Goal: Transaction & Acquisition: Purchase product/service

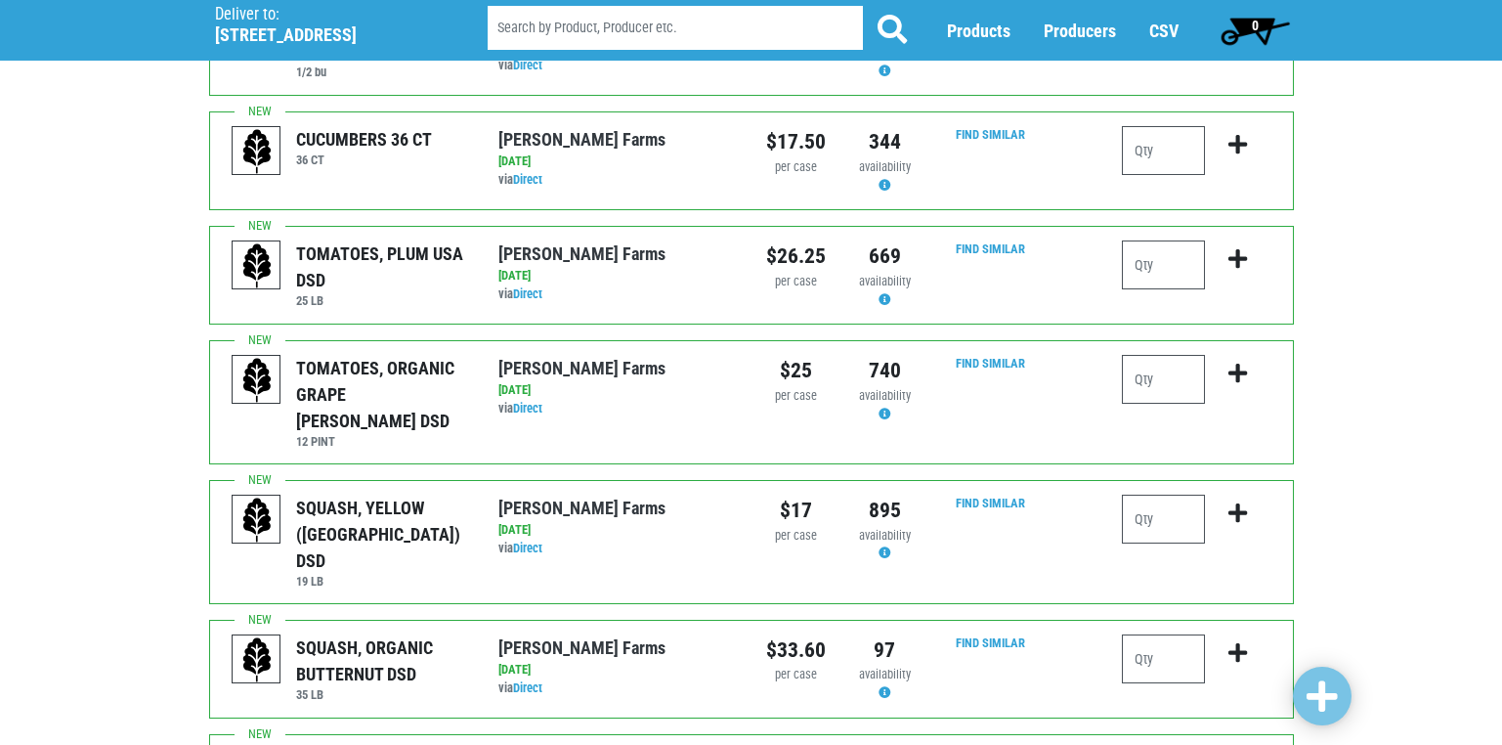
scroll to position [489, 0]
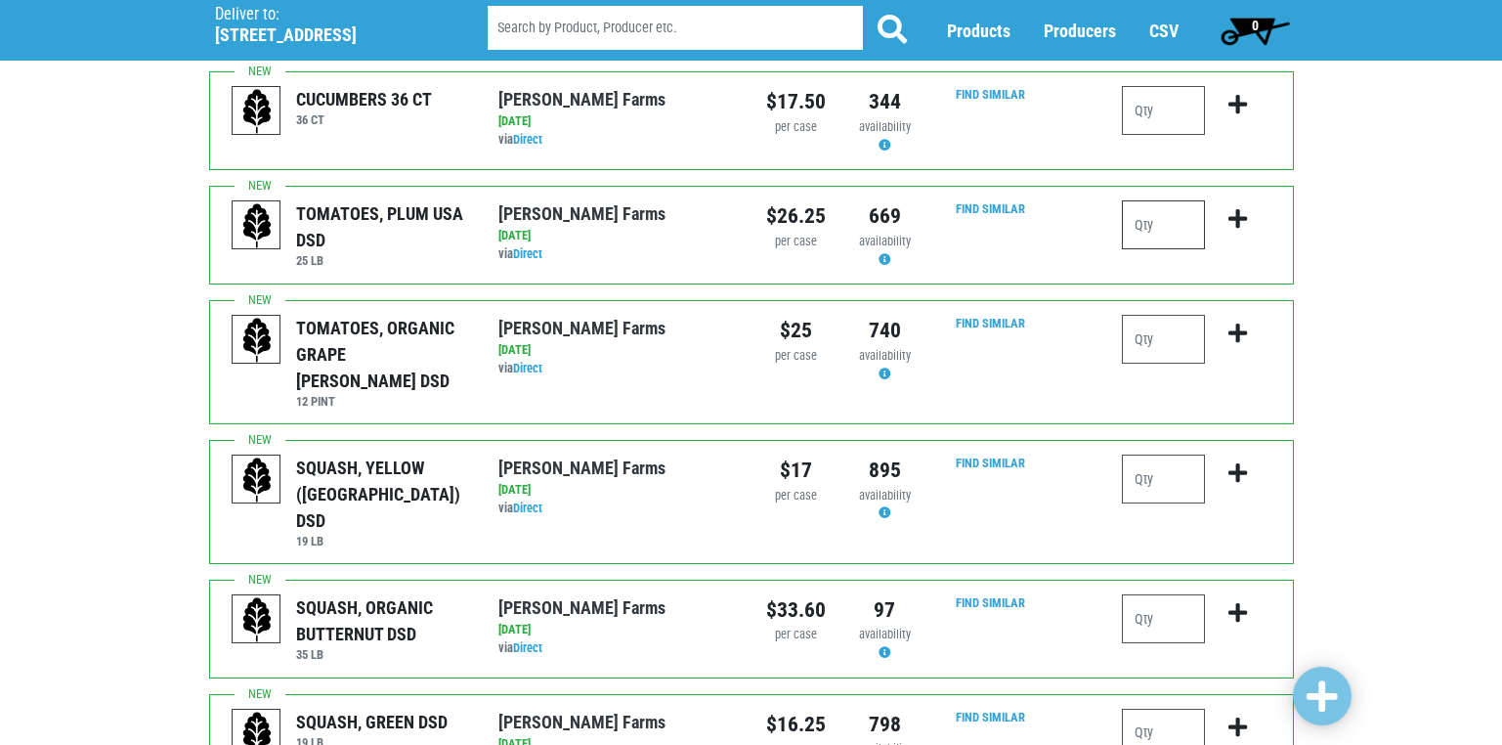
click at [1142, 228] on input "number" at bounding box center [1163, 224] width 83 height 49
type input "1"
click at [1152, 461] on input "number" at bounding box center [1163, 478] width 83 height 49
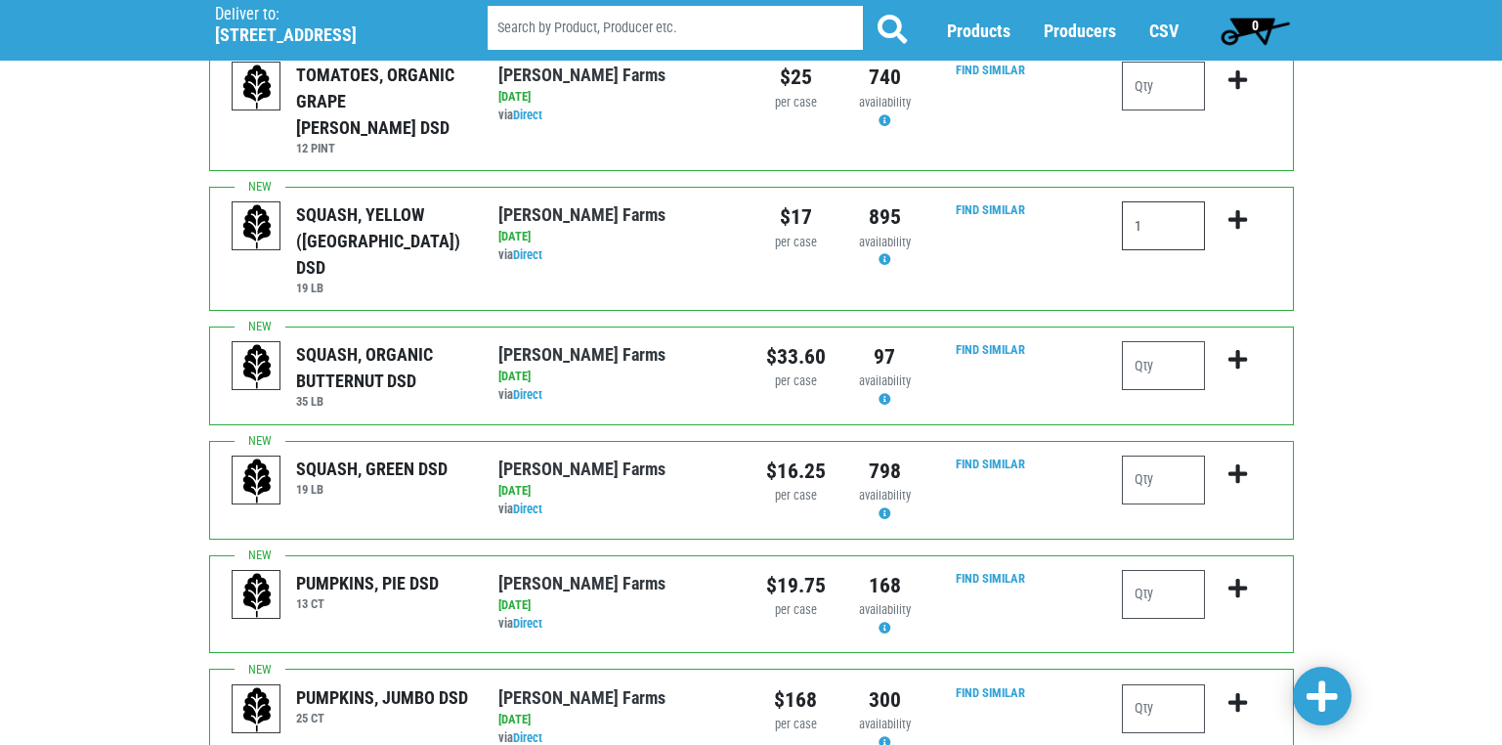
scroll to position [782, 0]
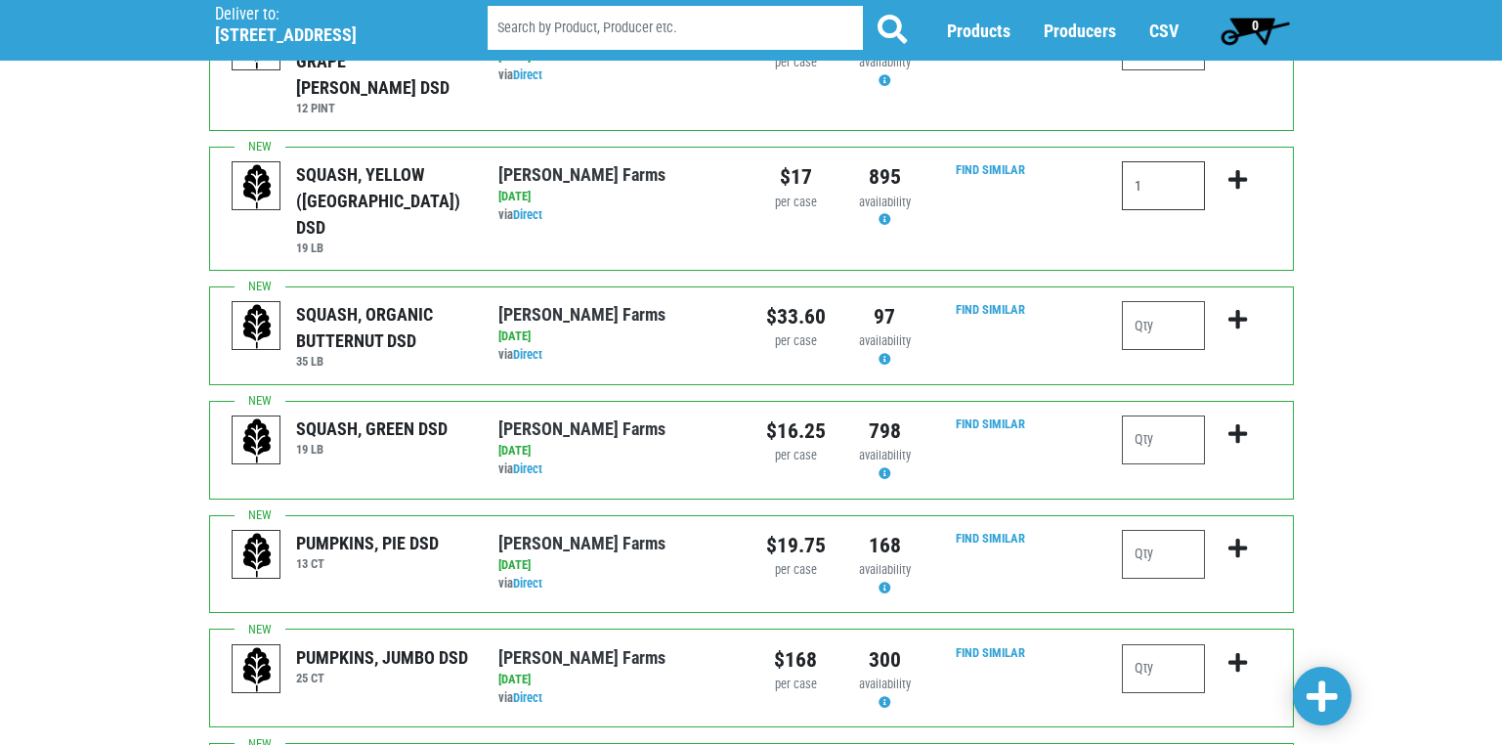
type input "1"
click at [1149, 415] on input "number" at bounding box center [1163, 439] width 83 height 49
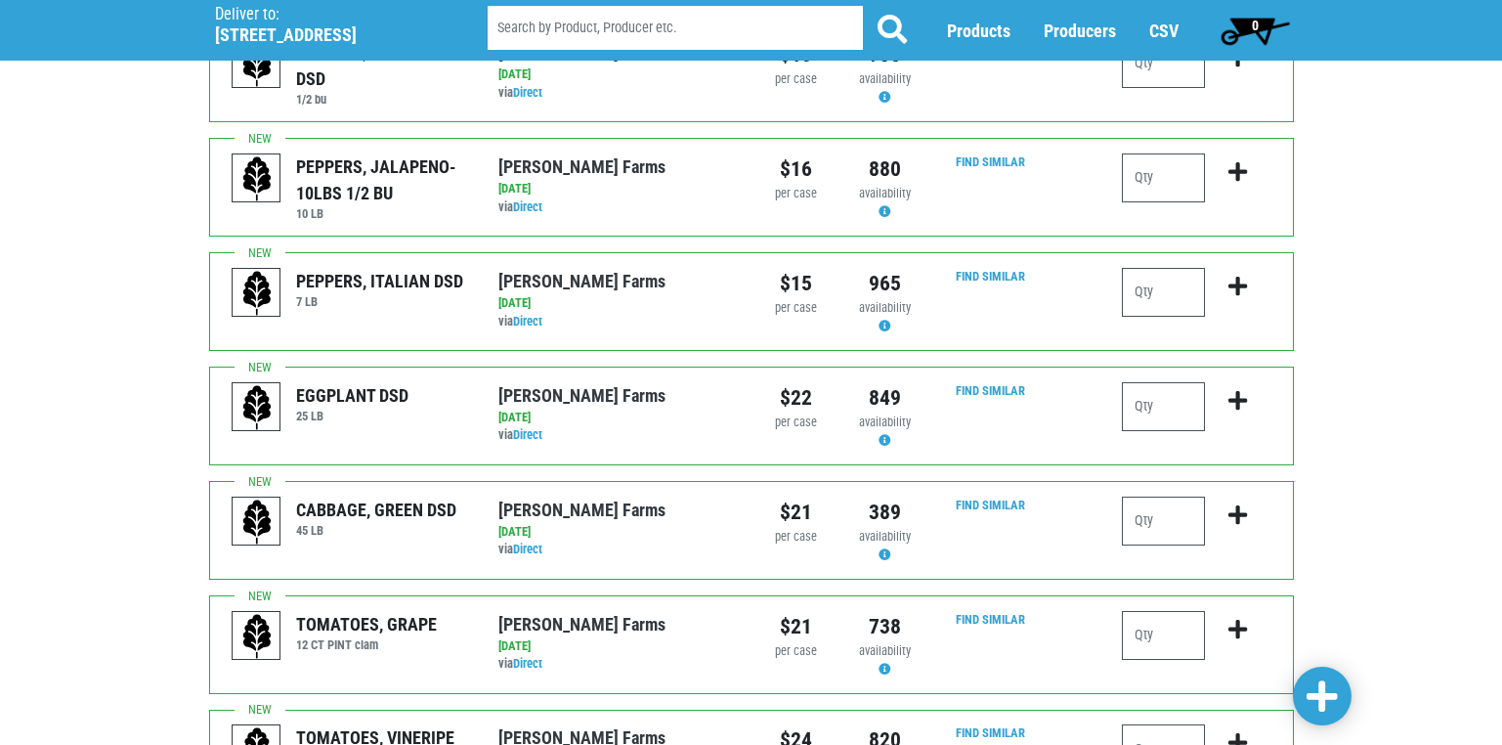
scroll to position [1759, 0]
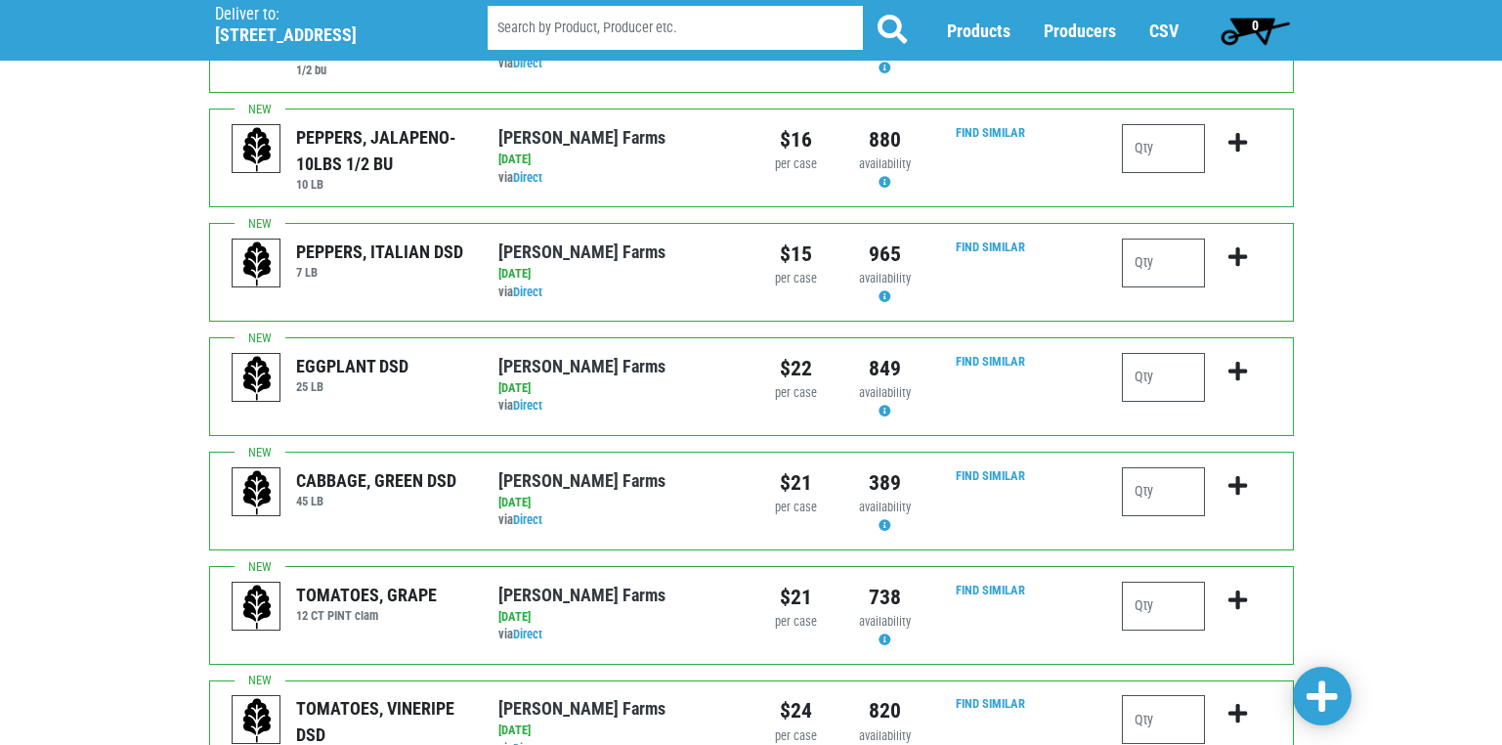
type input "1"
click at [1142, 353] on input "number" at bounding box center [1163, 377] width 83 height 49
type input "1"
click at [1146, 467] on input "number" at bounding box center [1163, 491] width 83 height 49
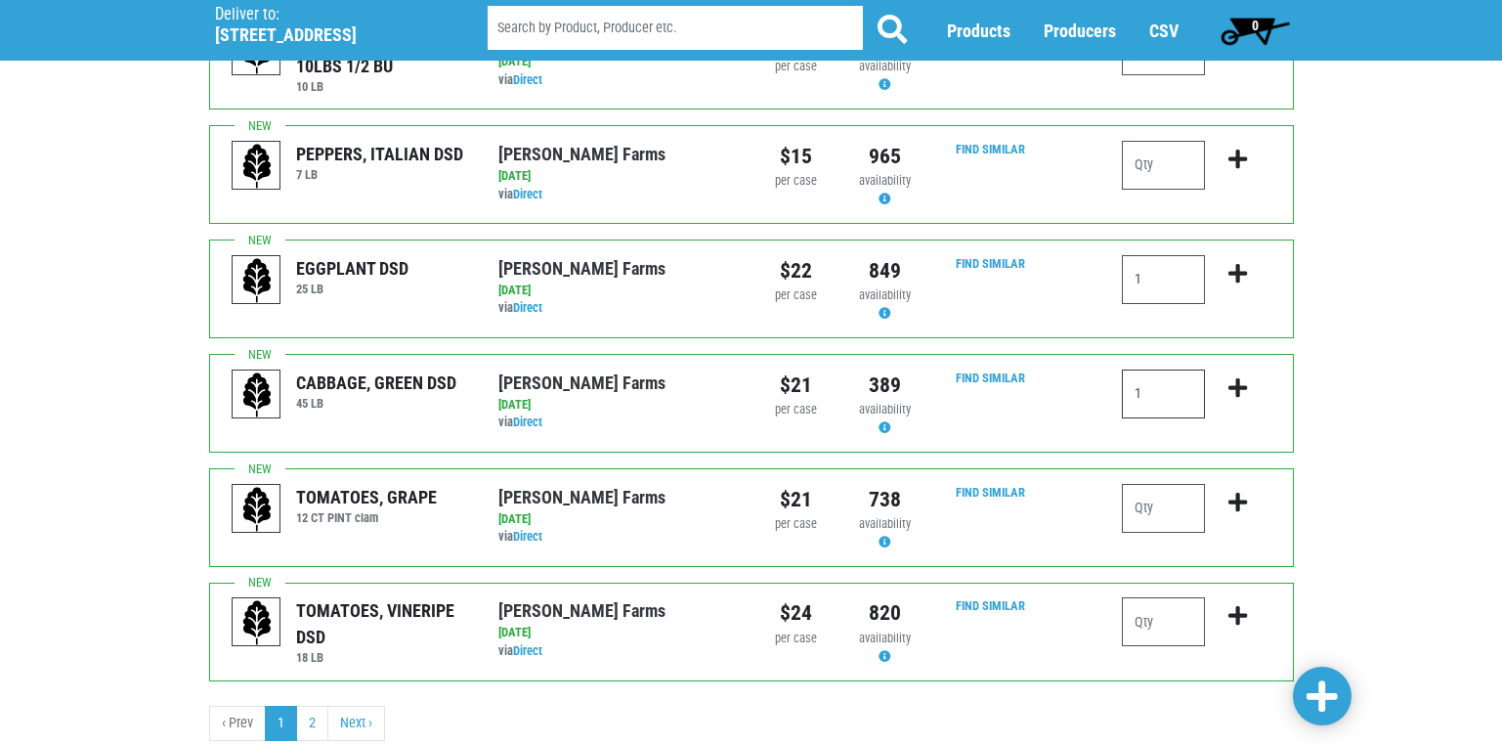
scroll to position [1867, 0]
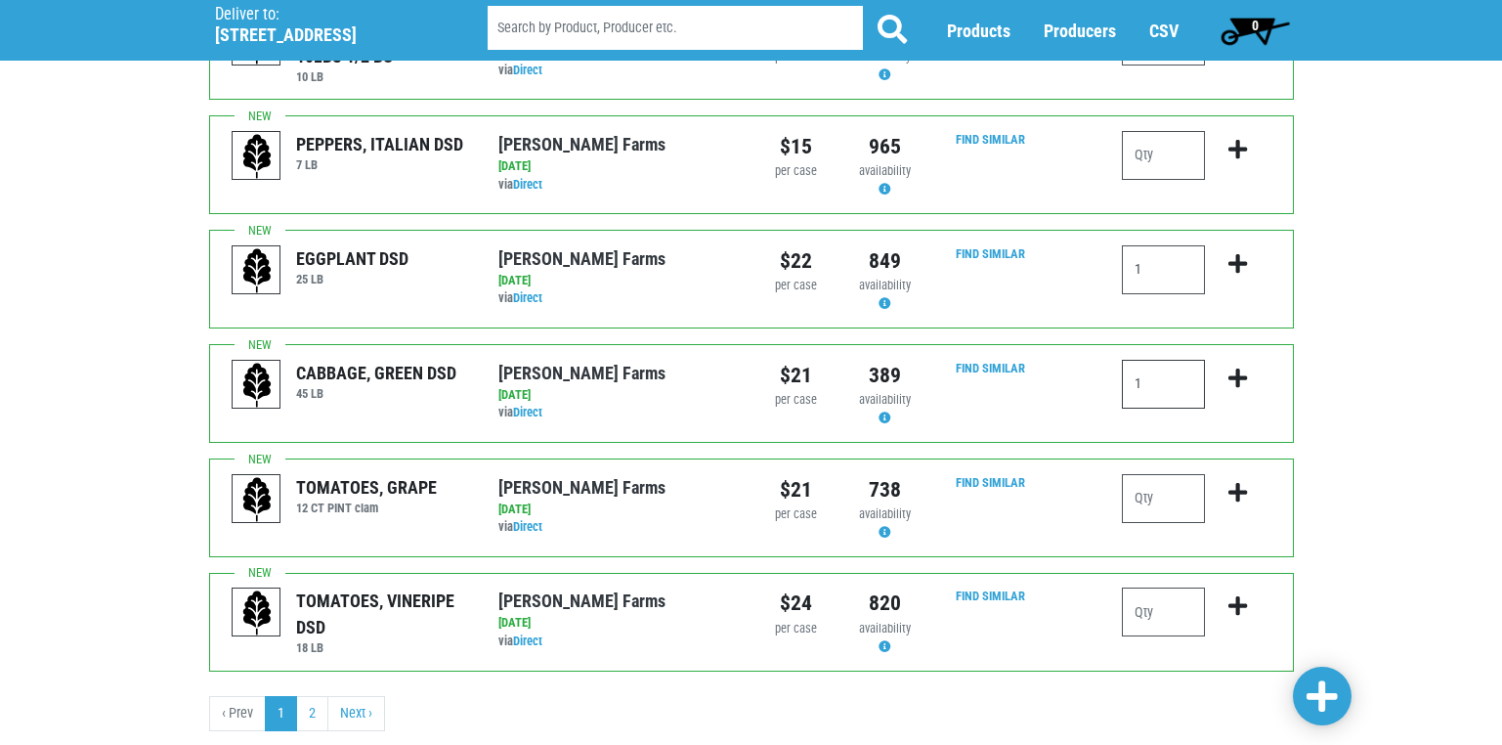
type input "1"
click at [1314, 700] on span at bounding box center [1322, 696] width 31 height 35
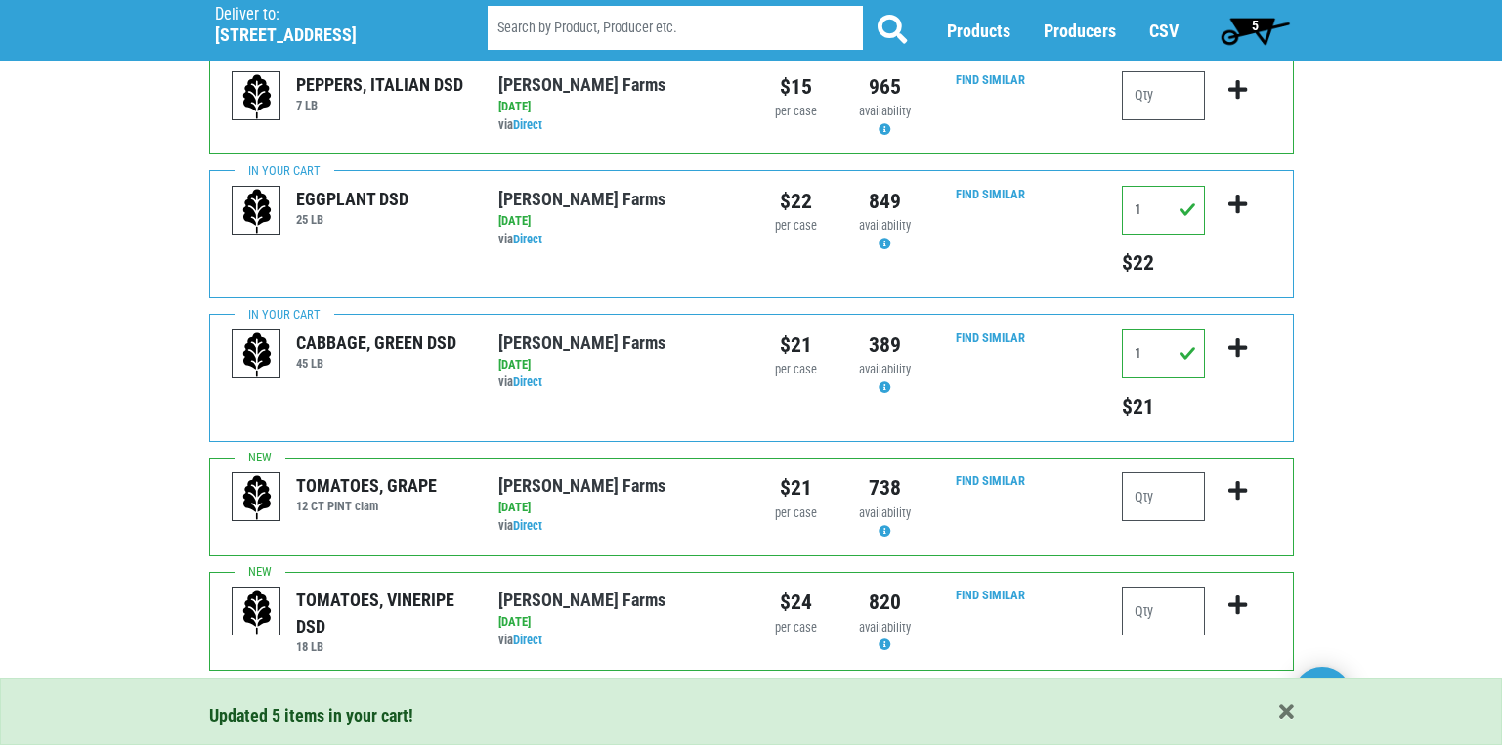
scroll to position [2012, 0]
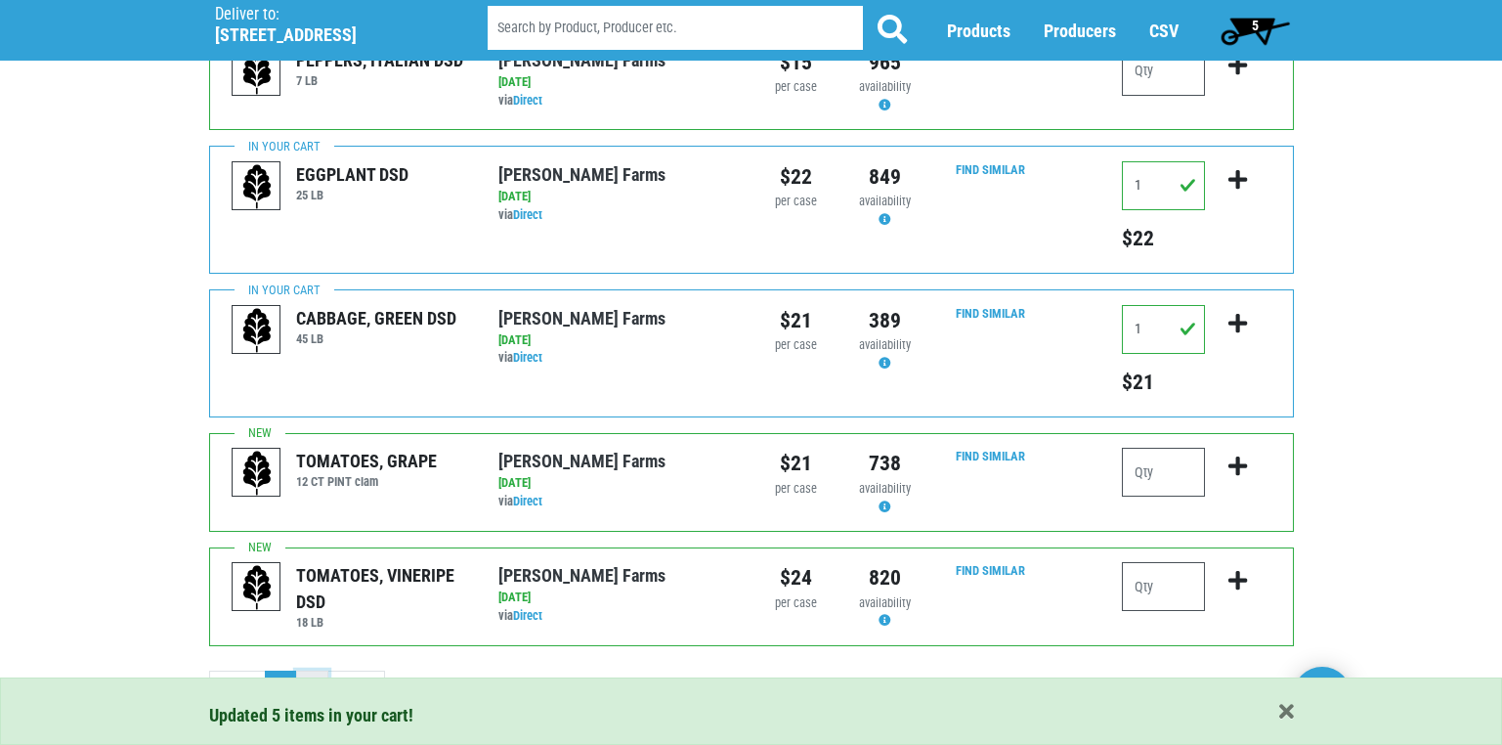
click at [314, 670] on link "2" at bounding box center [312, 687] width 32 height 35
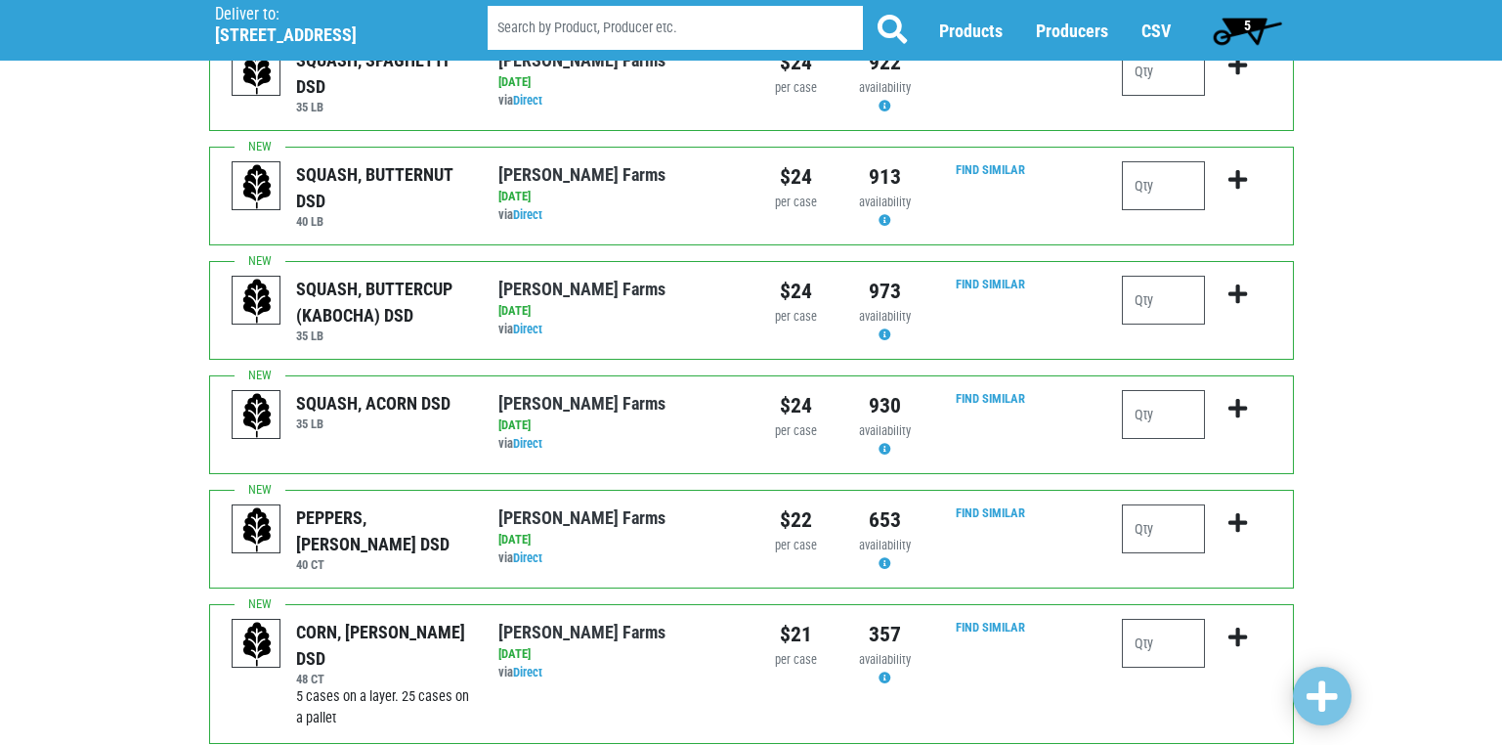
scroll to position [195, 0]
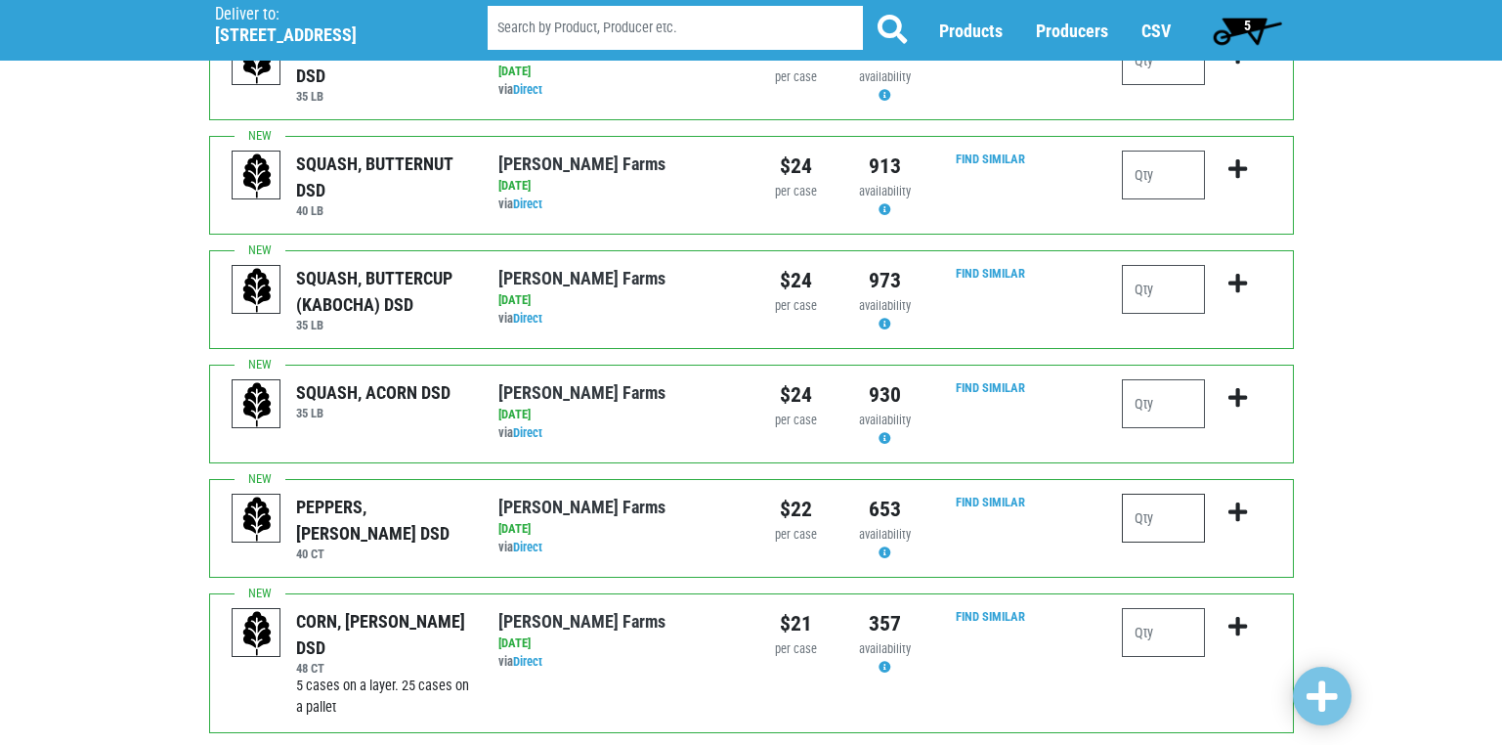
click at [1148, 516] on input "number" at bounding box center [1163, 518] width 83 height 49
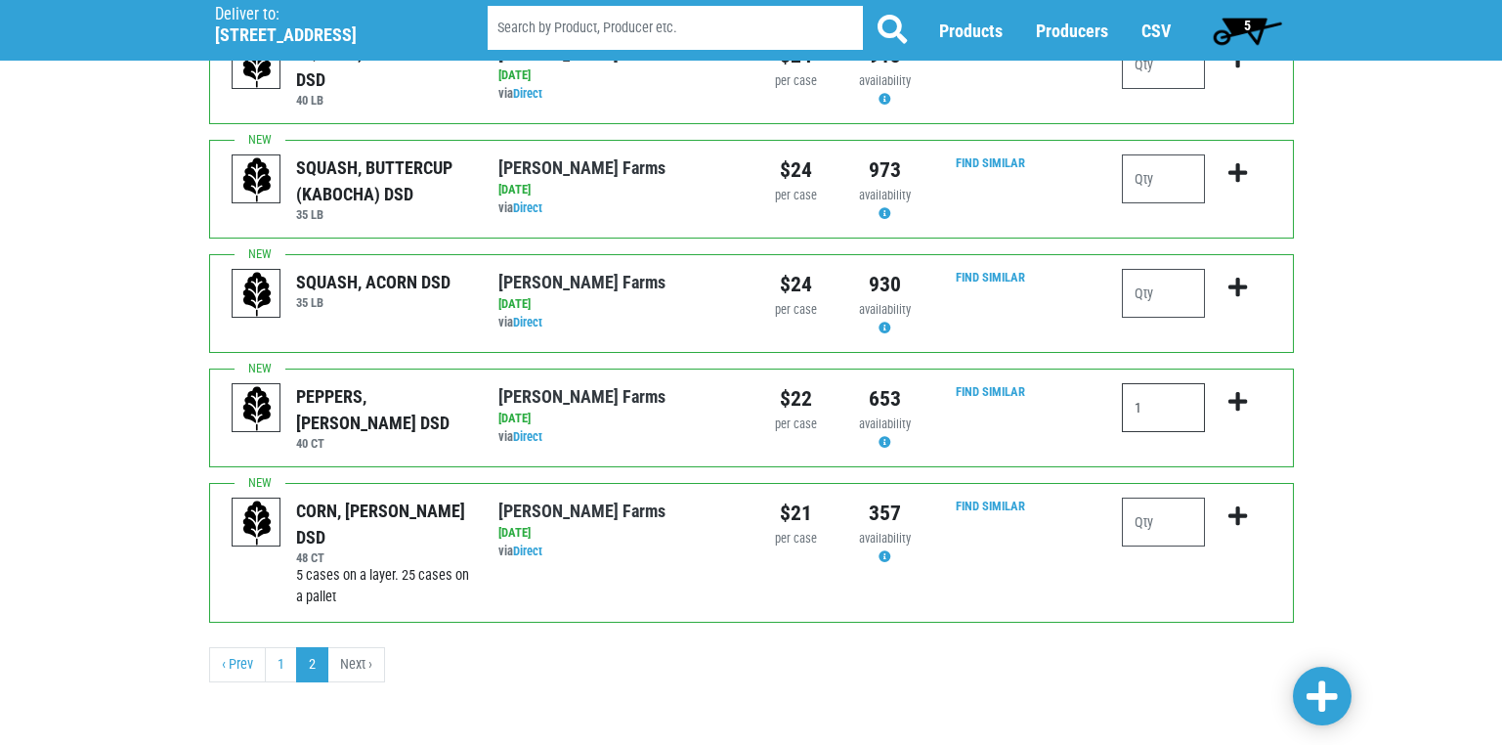
scroll to position [308, 0]
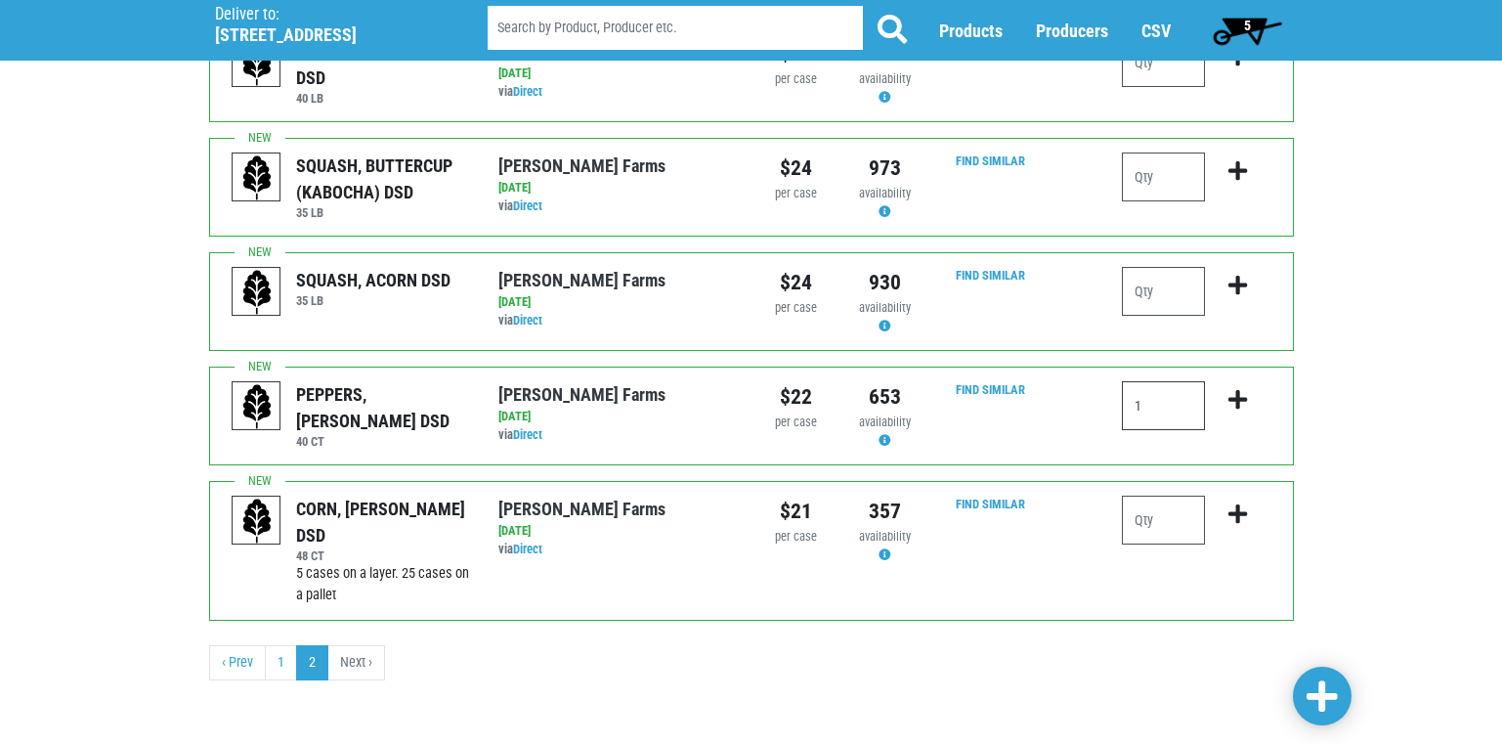
type input "1"
click at [1150, 520] on input "number" at bounding box center [1163, 519] width 83 height 49
type input "2"
click at [1322, 702] on span at bounding box center [1322, 696] width 31 height 35
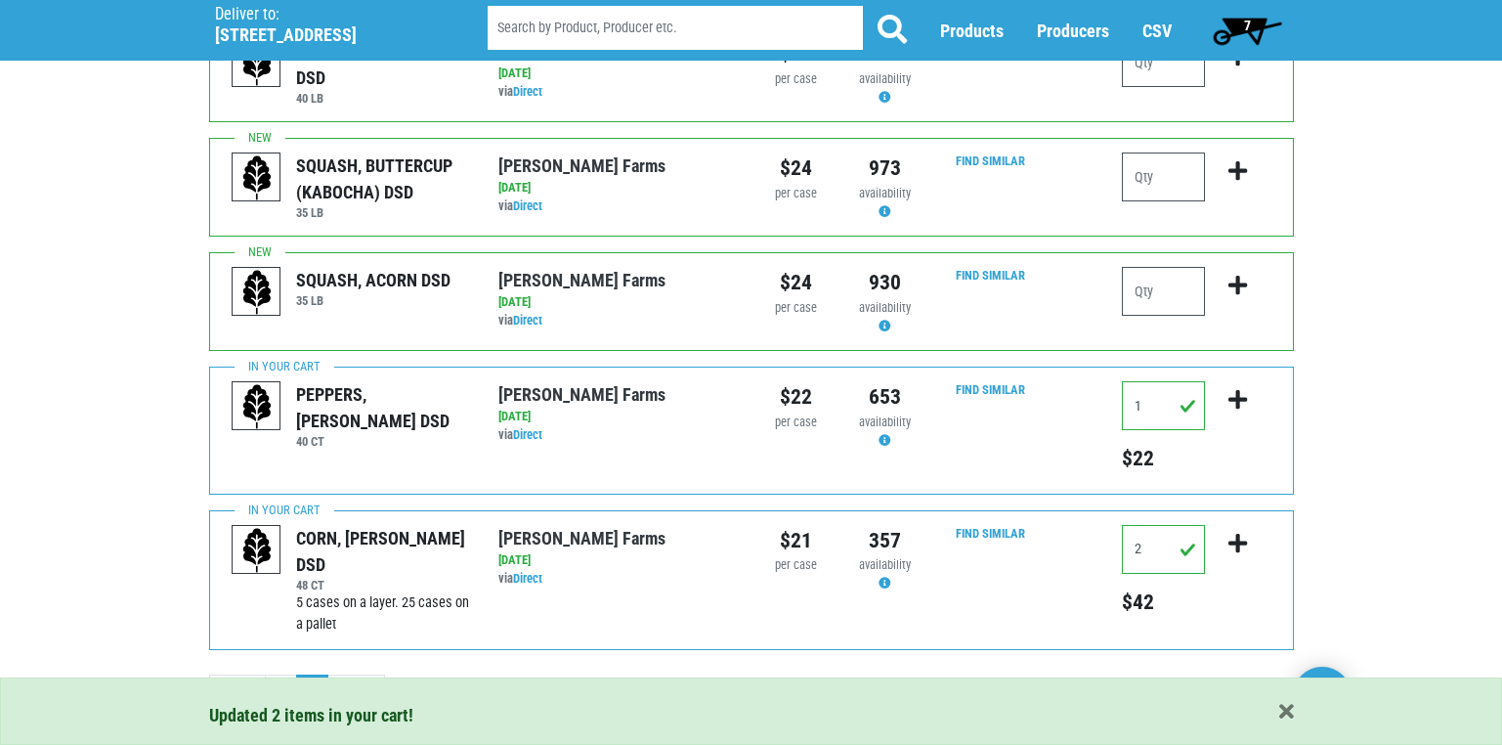
click at [1244, 30] on span "7" at bounding box center [1247, 26] width 7 height 16
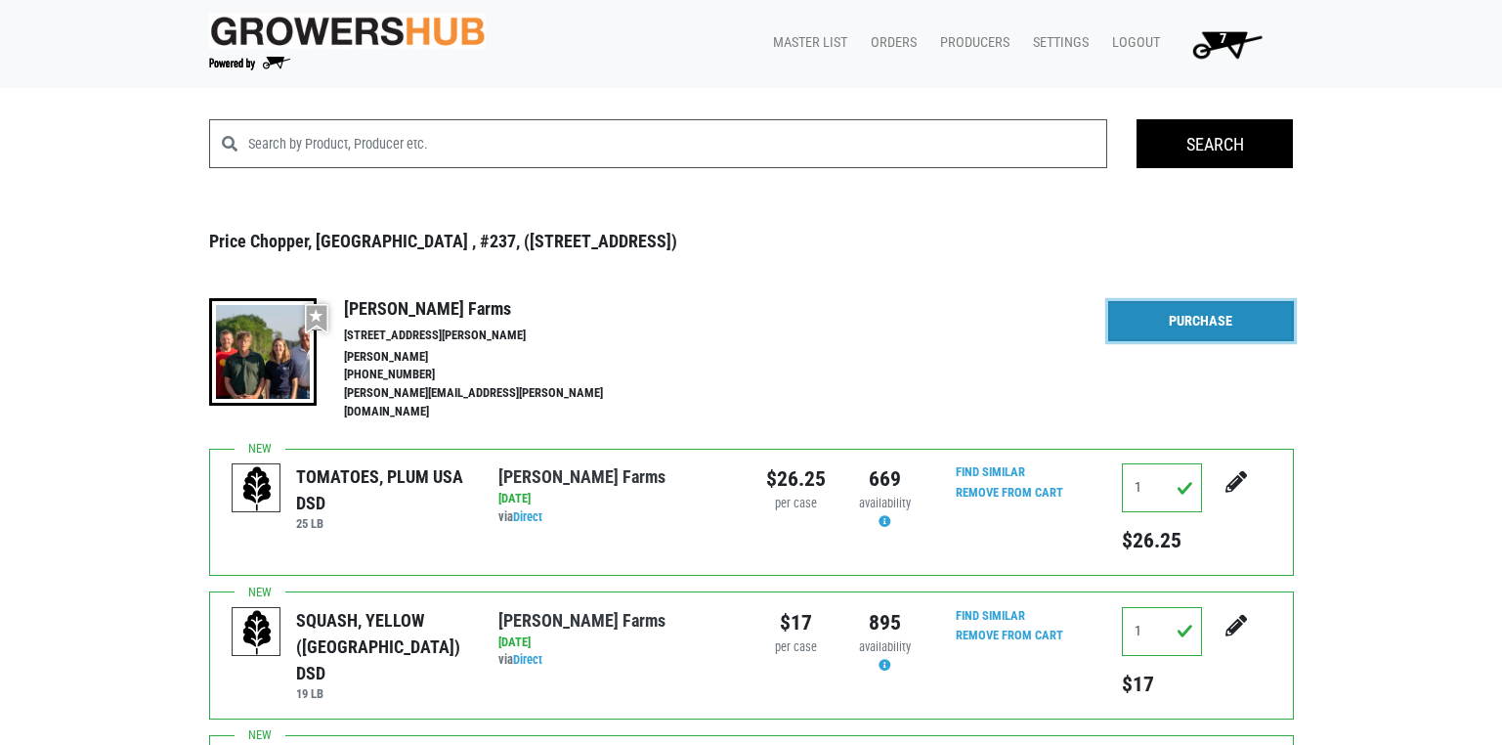
click at [1188, 315] on link "Purchase" at bounding box center [1201, 321] width 186 height 41
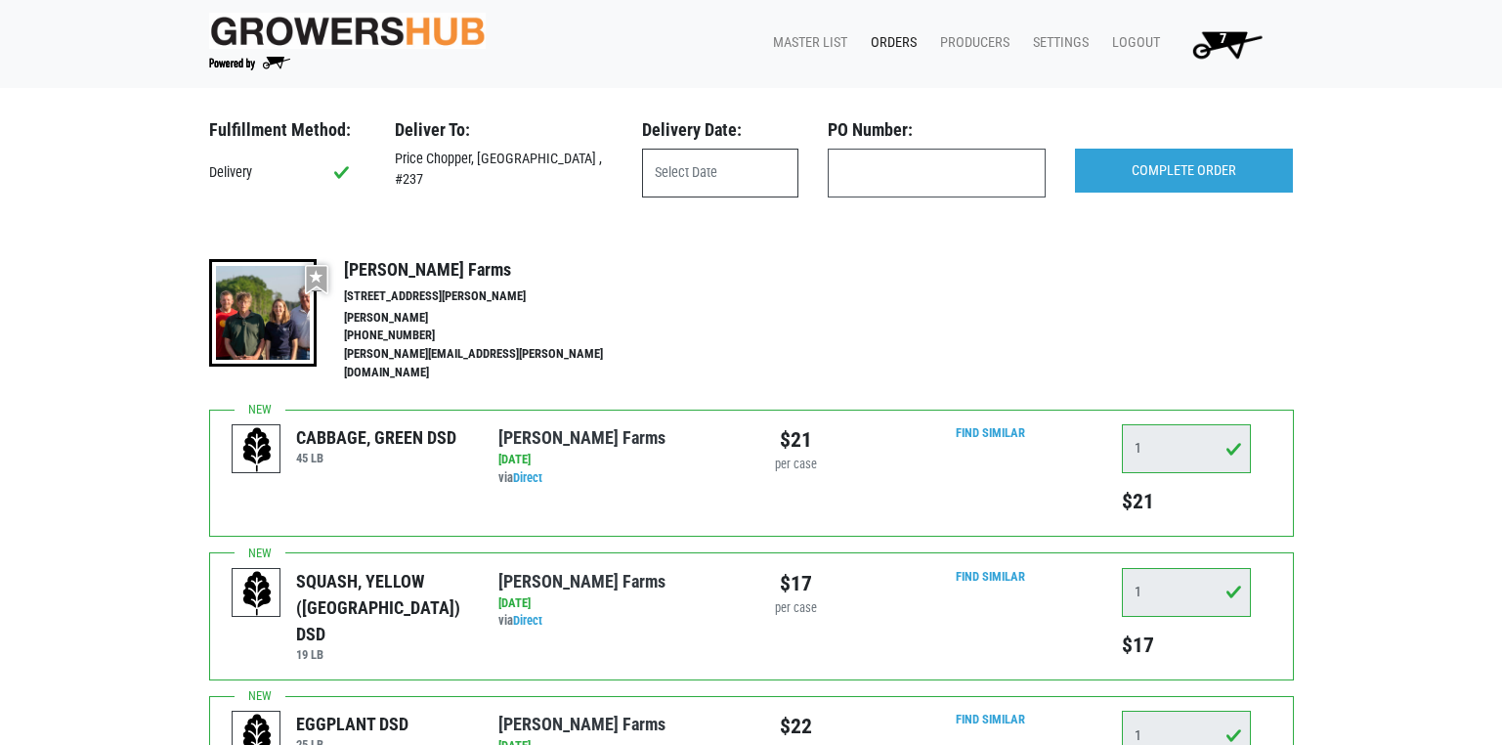
click at [684, 175] on input "text" at bounding box center [720, 173] width 156 height 49
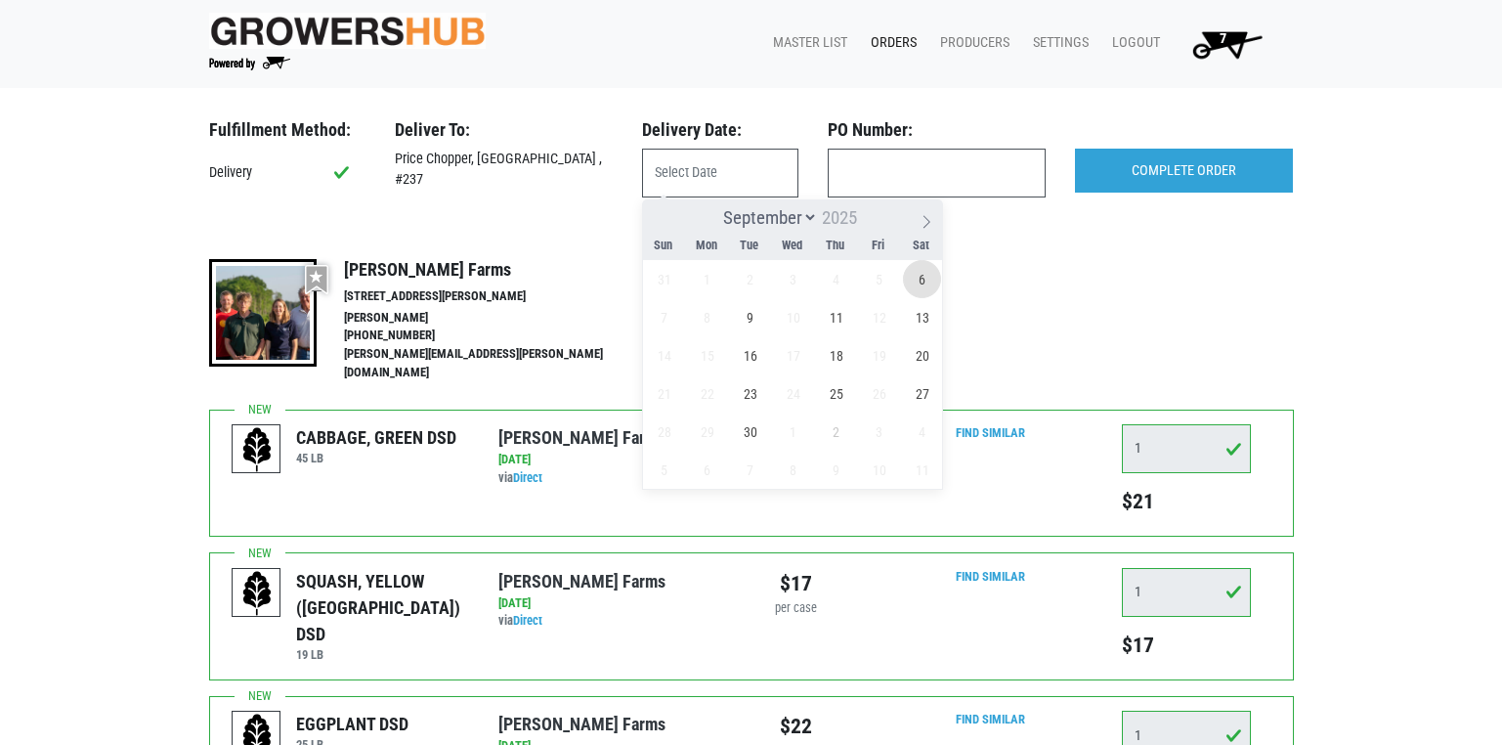
click at [921, 286] on span "6" at bounding box center [922, 279] width 38 height 38
type input "[DATE]"
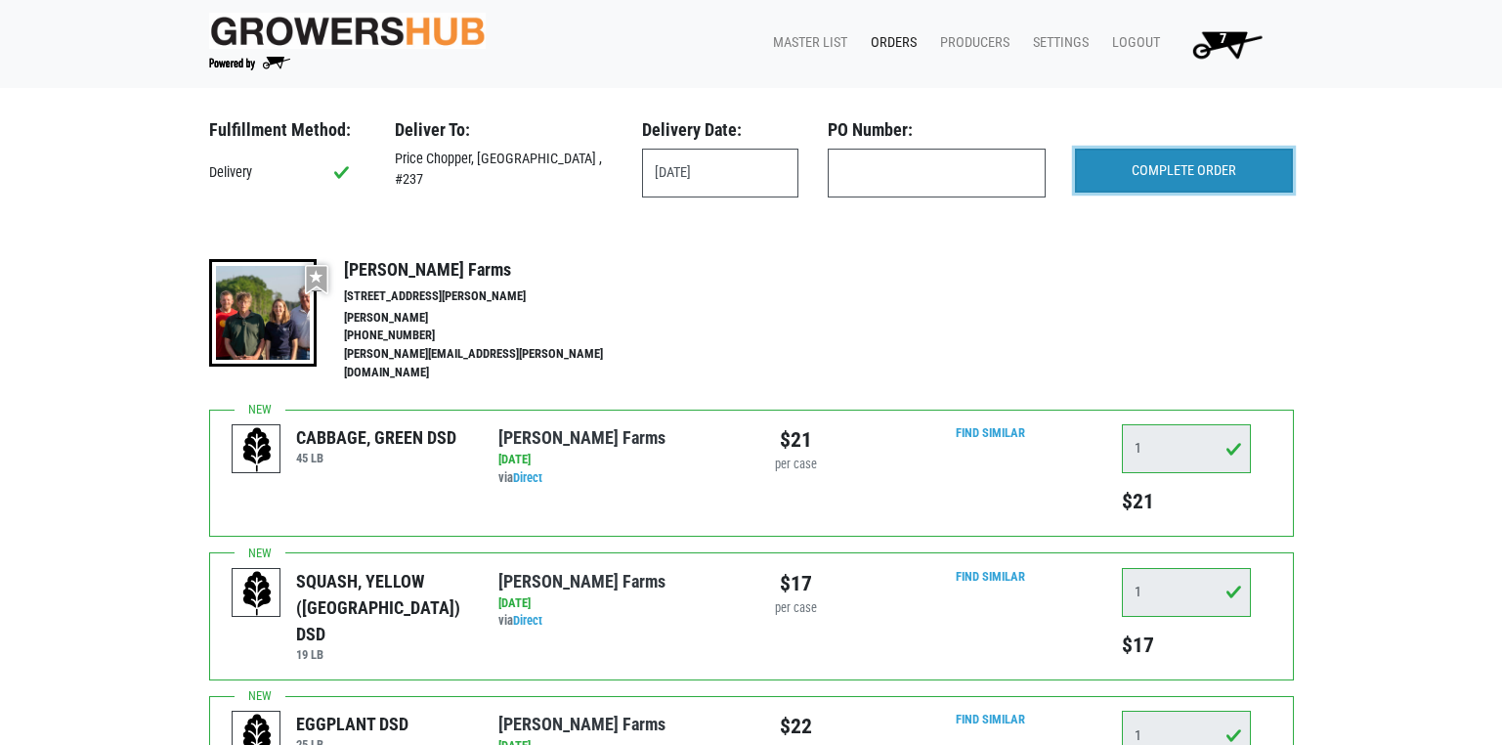
click at [1192, 174] on input "COMPLETE ORDER" at bounding box center [1184, 171] width 218 height 45
